Goal: Transaction & Acquisition: Purchase product/service

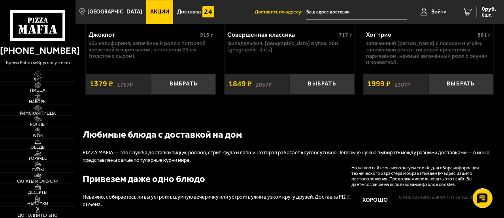
scroll to position [959, 0]
click at [38, 168] on span "Супы" at bounding box center [38, 170] width 76 height 4
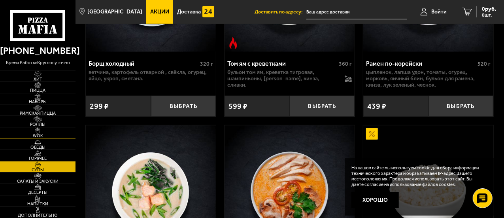
scroll to position [210, 0]
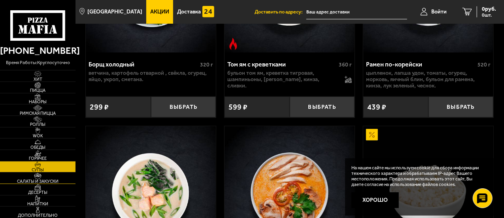
click at [43, 180] on span "Салаты и закуски" at bounding box center [38, 181] width 76 height 4
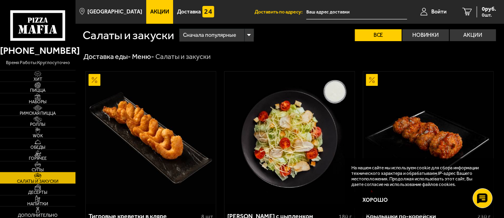
click at [30, 170] on span "Супы" at bounding box center [38, 170] width 76 height 4
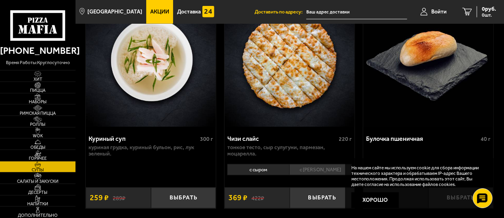
scroll to position [607, 0]
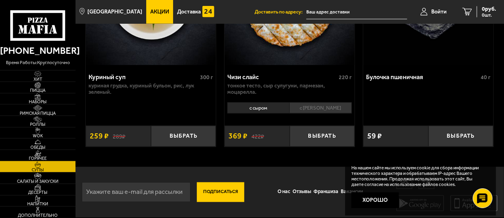
click at [42, 151] on img at bounding box center [38, 153] width 20 height 6
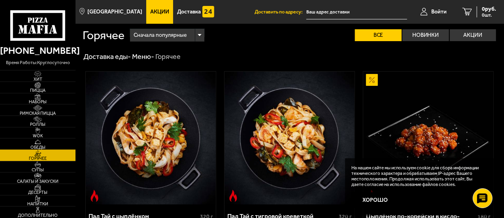
click at [41, 149] on span "Обеды" at bounding box center [38, 147] width 76 height 4
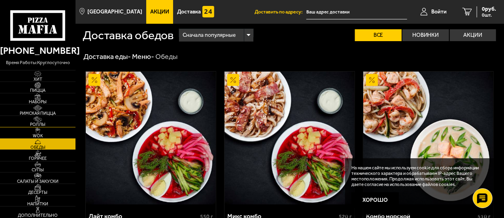
click at [36, 119] on img at bounding box center [38, 119] width 20 height 6
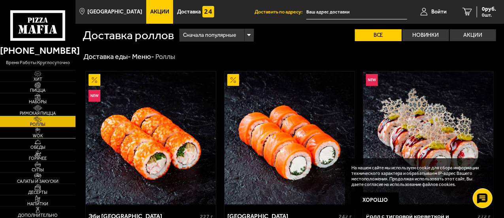
click at [36, 132] on img at bounding box center [38, 130] width 20 height 6
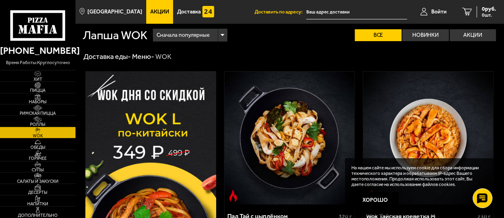
click at [37, 124] on span "Роллы" at bounding box center [38, 124] width 76 height 4
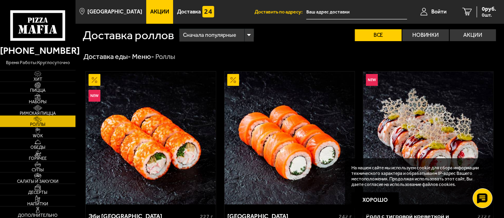
click at [37, 114] on span "Римская пицца" at bounding box center [38, 113] width 76 height 4
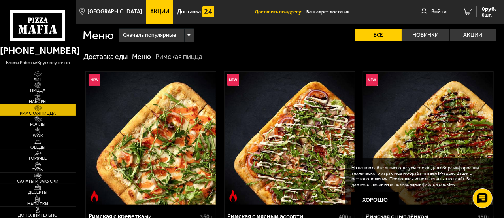
click at [47, 97] on img at bounding box center [38, 96] width 20 height 6
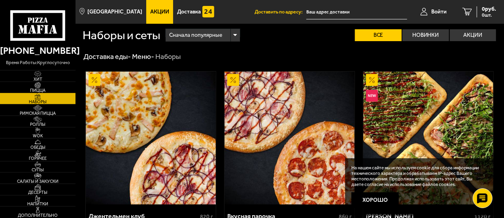
click at [38, 87] on img at bounding box center [38, 85] width 20 height 6
